Goal: Information Seeking & Learning: Find specific fact

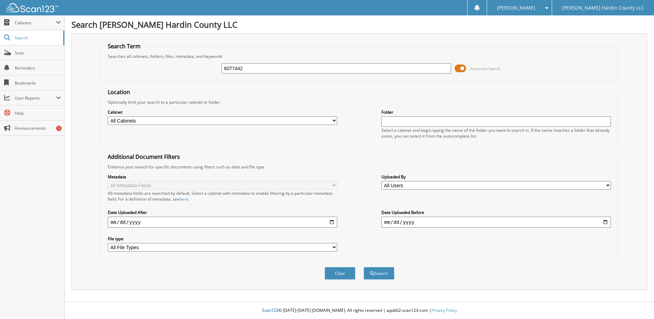
type input "6077442"
click at [363, 267] on button "Search" at bounding box center [378, 273] width 31 height 13
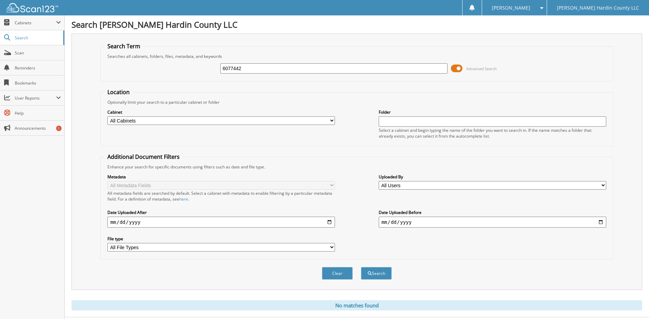
click at [455, 71] on span at bounding box center [457, 68] width 12 height 10
